Goal: Communication & Community: Answer question/provide support

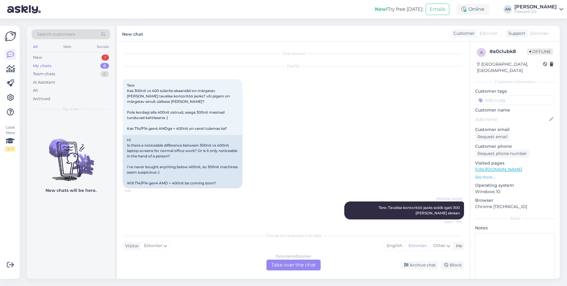
scroll to position [3427, 0]
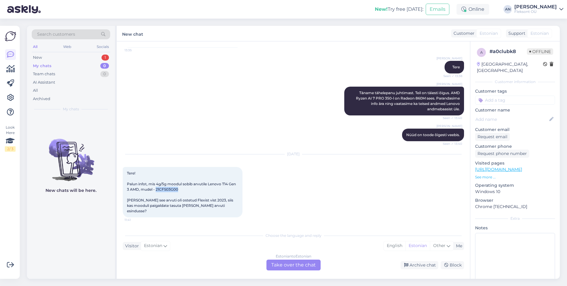
drag, startPoint x: 185, startPoint y: 194, endPoint x: 156, endPoint y: 194, distance: 29.0
click at [156, 194] on div "Tere! Palun infot, mis 4g/5g moodul sobib arvutile Lenovo T14 Gen 3 AMD, mudel …" at bounding box center [183, 192] width 120 height 50
drag, startPoint x: 156, startPoint y: 194, endPoint x: 167, endPoint y: 194, distance: 11.4
copy span "21CFS03G00"
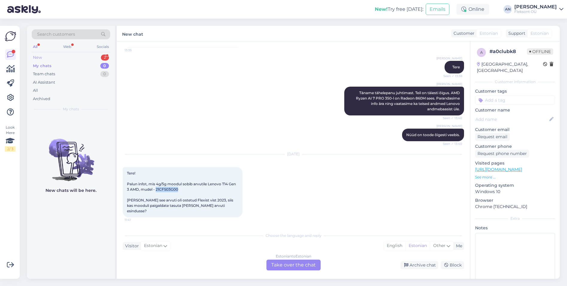
click at [46, 54] on div "New 2" at bounding box center [71, 57] width 78 height 8
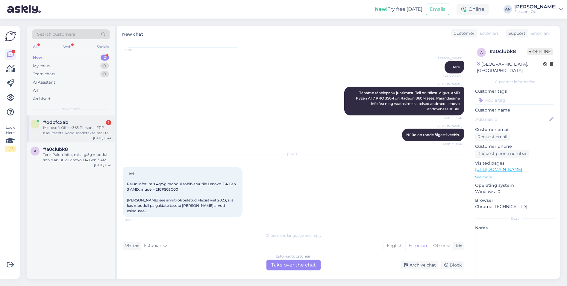
click at [60, 133] on div "Microsoft Office 365 Personal FPP Kas litsentsi kood saadetakse mail tel või pe…" at bounding box center [77, 130] width 68 height 11
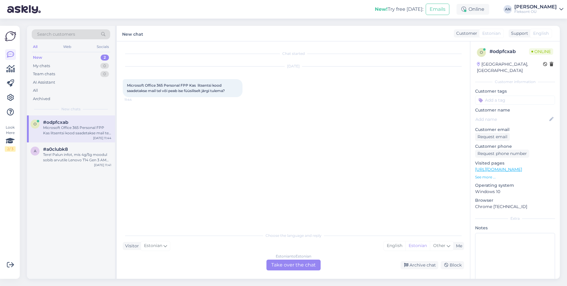
click at [292, 265] on div "Estonian to Estonian Take over the chat" at bounding box center [293, 264] width 54 height 11
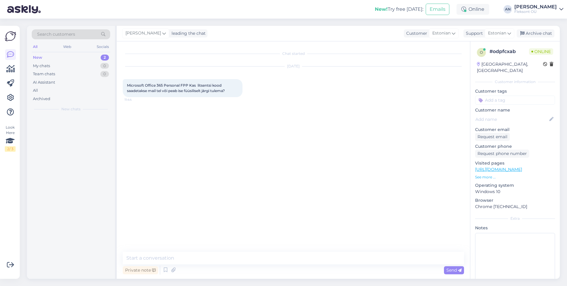
click at [208, 250] on div "Chat started [DATE] Microsoft Office 365 Personal FPP Kas litsentsi kood saadet…" at bounding box center [293, 159] width 353 height 237
click at [204, 260] on textarea at bounding box center [293, 258] width 341 height 13
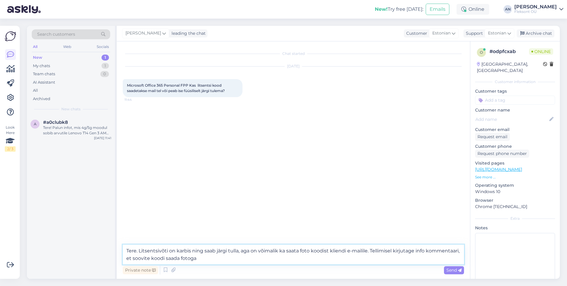
type textarea "Tere. Litsentsivõti on karbis ning saab järgi tulla, aga on võimalik ka saata f…"
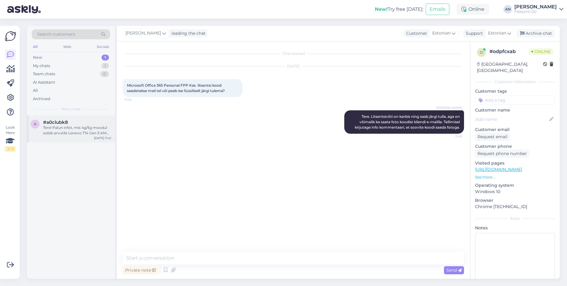
click at [69, 127] on div "Tere! Palun infot, mis 4g/5g moodul sobib arvutile Lenovo T14 Gen 3 AMD, mudel …" at bounding box center [77, 130] width 68 height 11
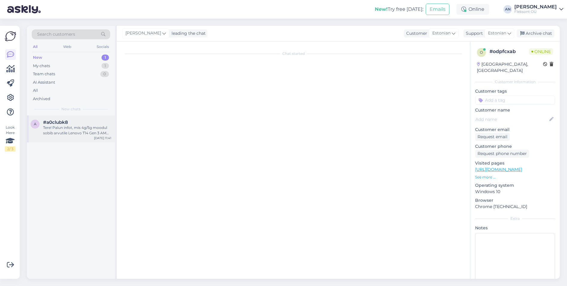
scroll to position [3427, 0]
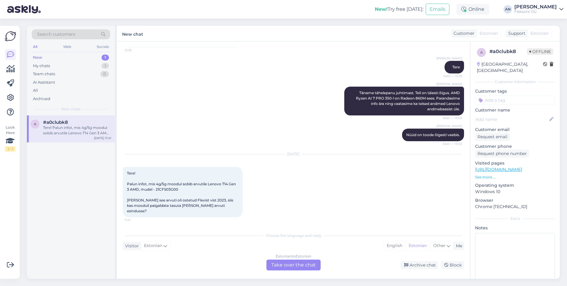
click at [295, 259] on div "Estonian to Estonian Take over the chat" at bounding box center [293, 264] width 54 height 11
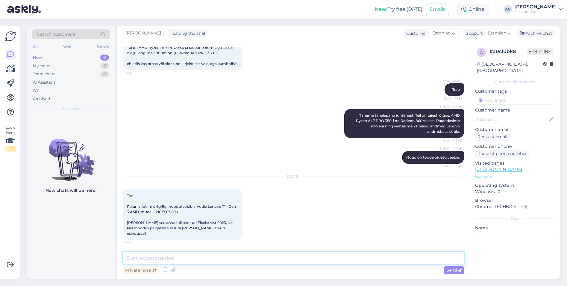
click at [246, 258] on textarea at bounding box center [293, 258] width 341 height 13
type textarea "Tere"
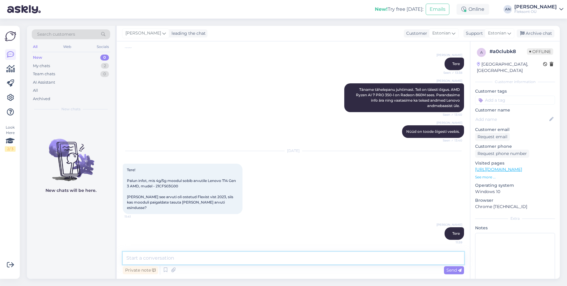
scroll to position [3430, 0]
paste textarea "[URL][DOMAIN_NAME]"
type textarea "[URL][DOMAIN_NAME]"
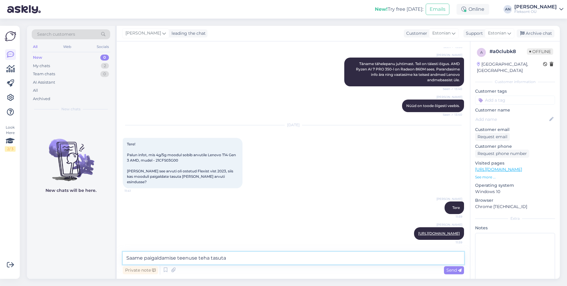
type textarea "Saame paigaldamise teenuse teha tasuta."
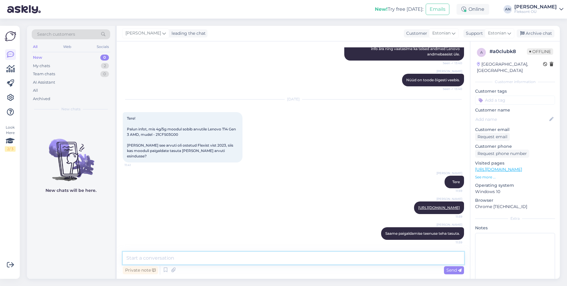
scroll to position [3487, 0]
click at [40, 63] on div "My chats" at bounding box center [41, 66] width 17 height 6
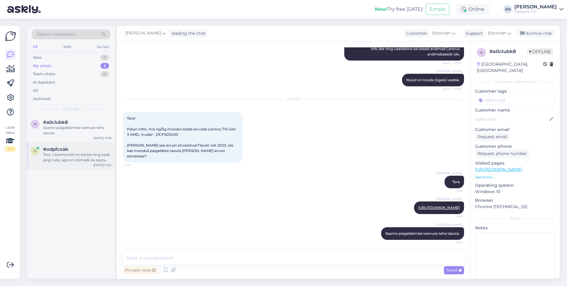
click at [62, 157] on div "Tere. Litsentsivõti on karbis ning saab järgi tulla, aga on võimalik ka saata f…" at bounding box center [77, 157] width 68 height 11
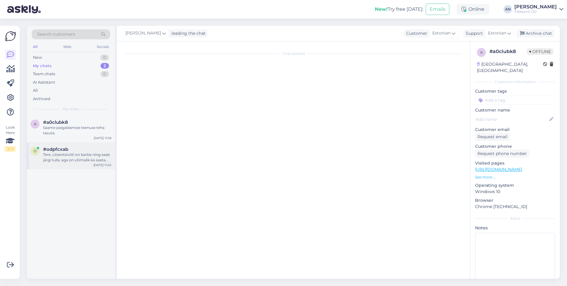
scroll to position [0, 0]
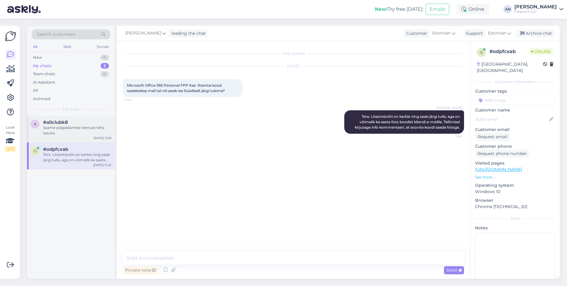
click at [64, 122] on span "#a0clubk8" at bounding box center [55, 121] width 25 height 5
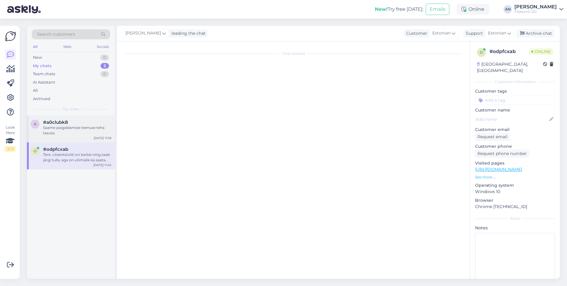
scroll to position [3487, 0]
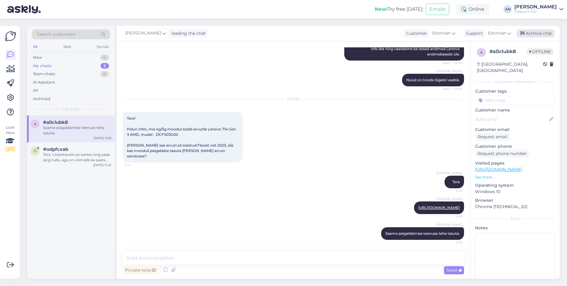
click at [546, 31] on div "Archive chat" at bounding box center [536, 33] width 38 height 8
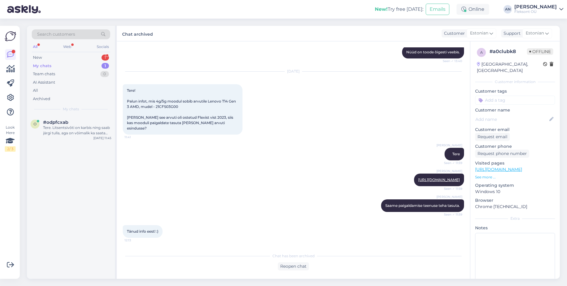
scroll to position [3515, 0]
click at [288, 204] on div "[PERSON_NAME] [PERSON_NAME] paigaldamise teenuse teha tasuta. Seen ✓ 11:59" at bounding box center [293, 206] width 341 height 26
click at [298, 266] on div "Reopen chat" at bounding box center [293, 266] width 31 height 8
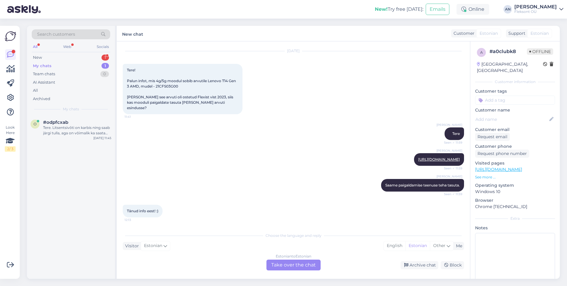
click at [299, 263] on div "Estonian to Estonian Take over the chat" at bounding box center [293, 264] width 54 height 11
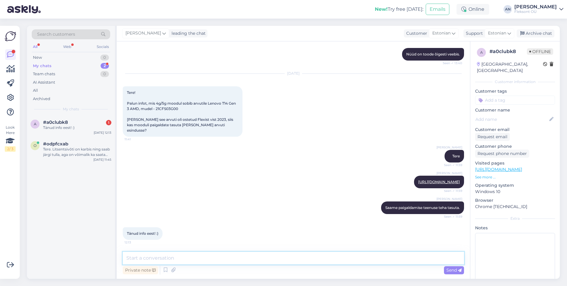
click at [218, 255] on textarea at bounding box center [293, 258] width 341 height 13
type textarea "Võtke heaks"
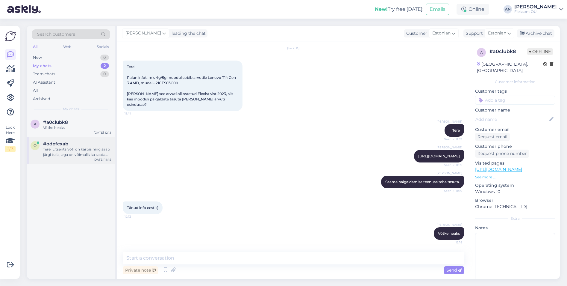
click at [81, 155] on div "Tere. Litsentsivõti on karbis ning saab järgi tulla, aga on võimalik ka saata f…" at bounding box center [77, 151] width 68 height 11
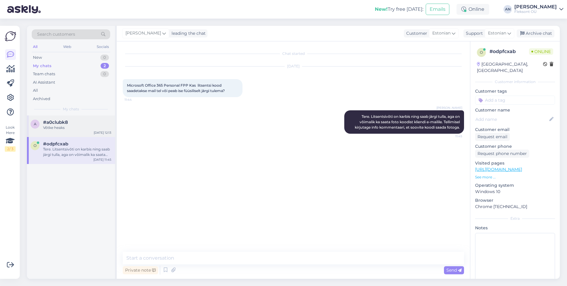
click at [61, 117] on div "a #a0clubk8 Võtke heaks [DATE] 12:13" at bounding box center [71, 126] width 88 height 22
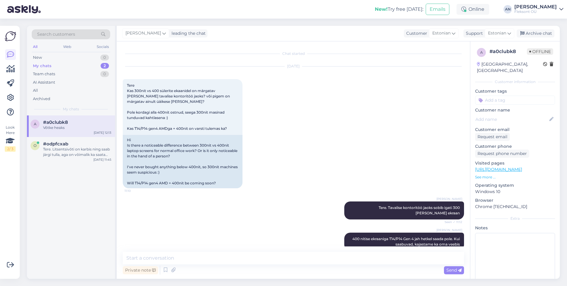
scroll to position [3539, 0]
